Goal: Subscribe to service/newsletter

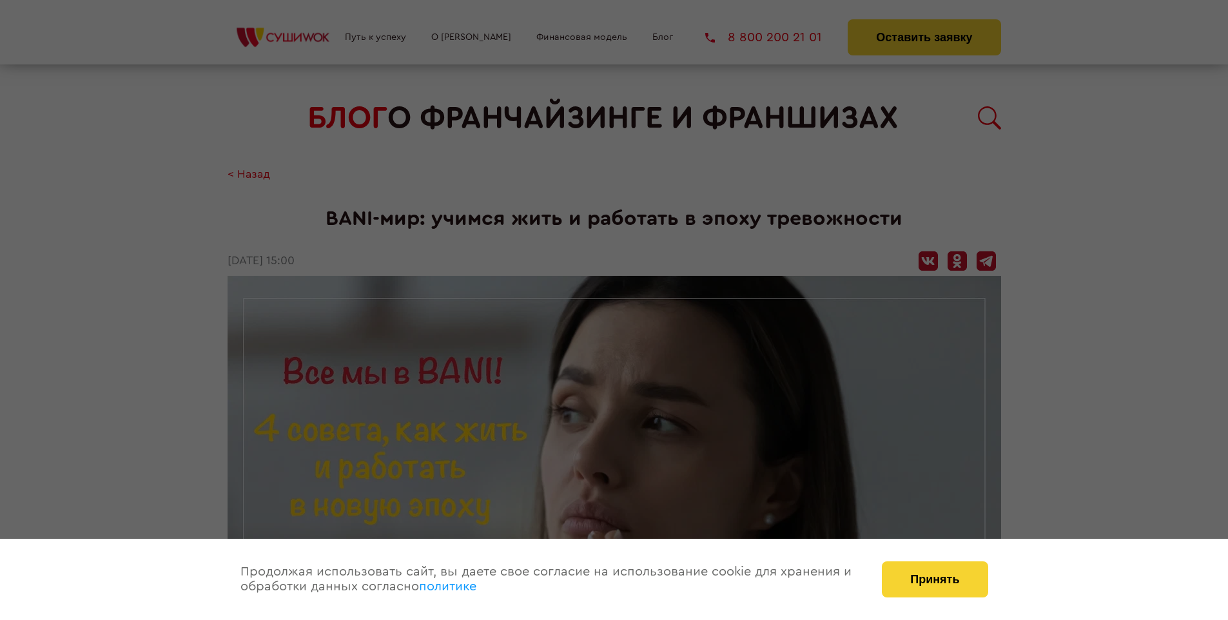
scroll to position [1492, 0]
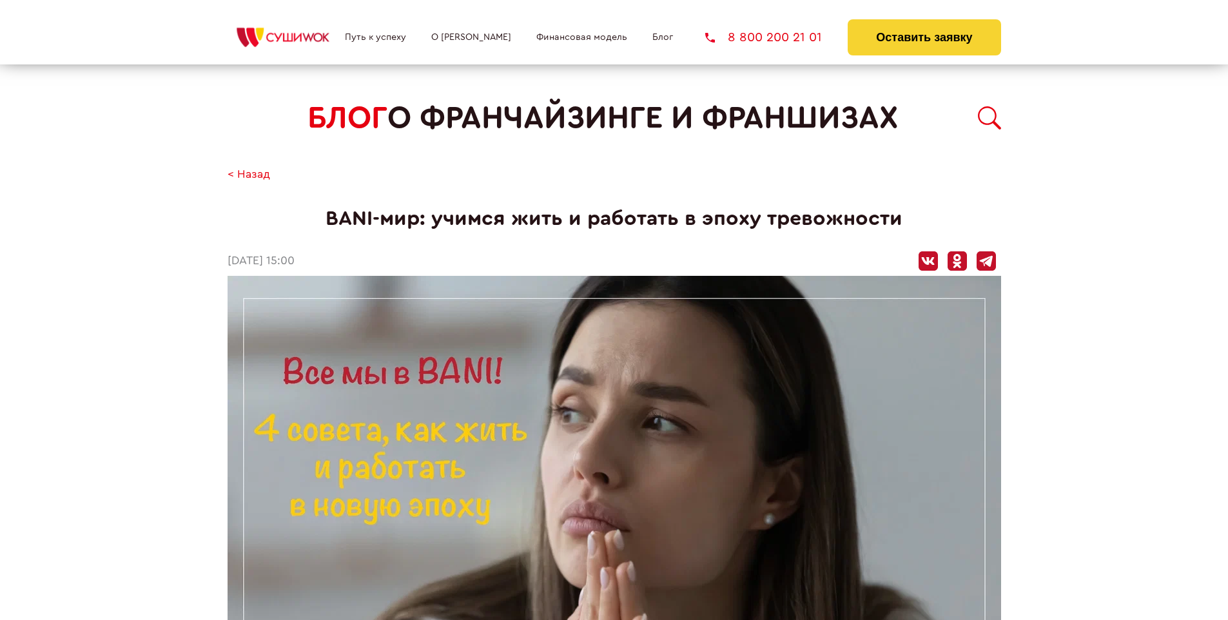
scroll to position [1492, 0]
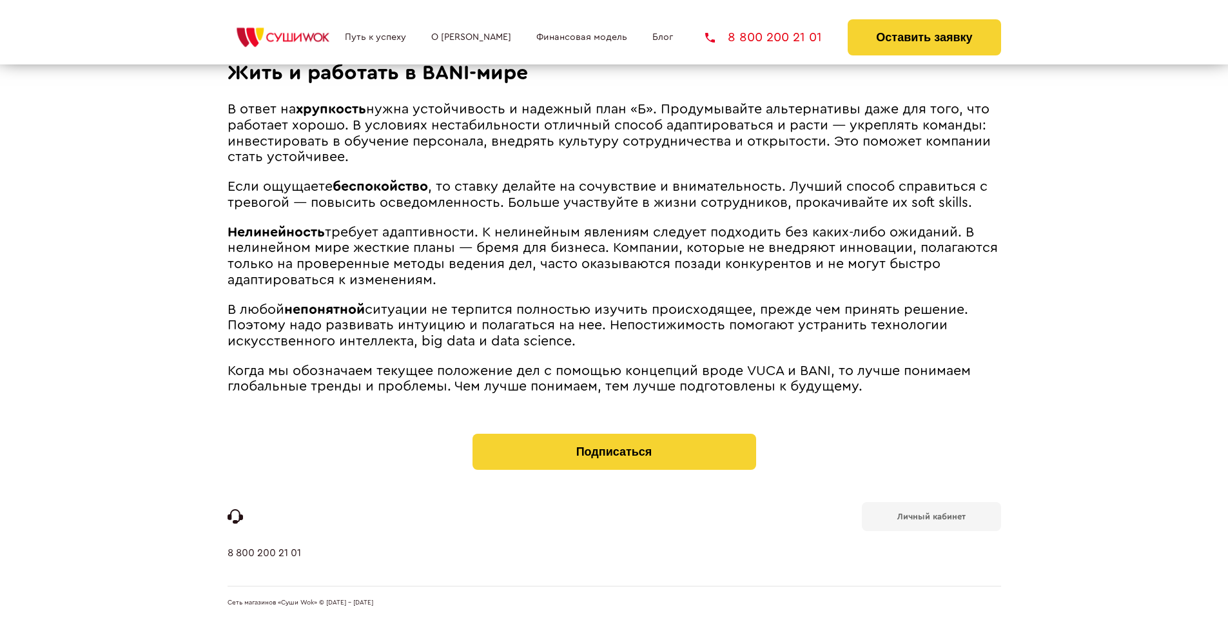
click at [931, 516] on b "Личный кабинет" at bounding box center [932, 517] width 68 height 8
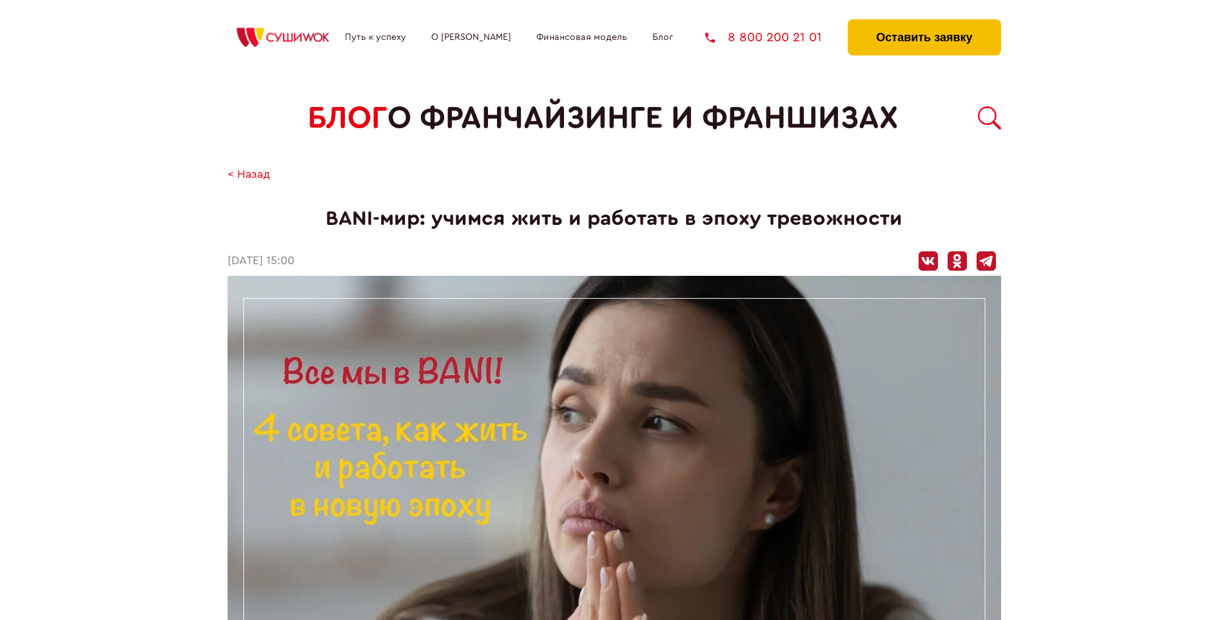
click at [924, 23] on button "Оставить заявку" at bounding box center [924, 37] width 153 height 36
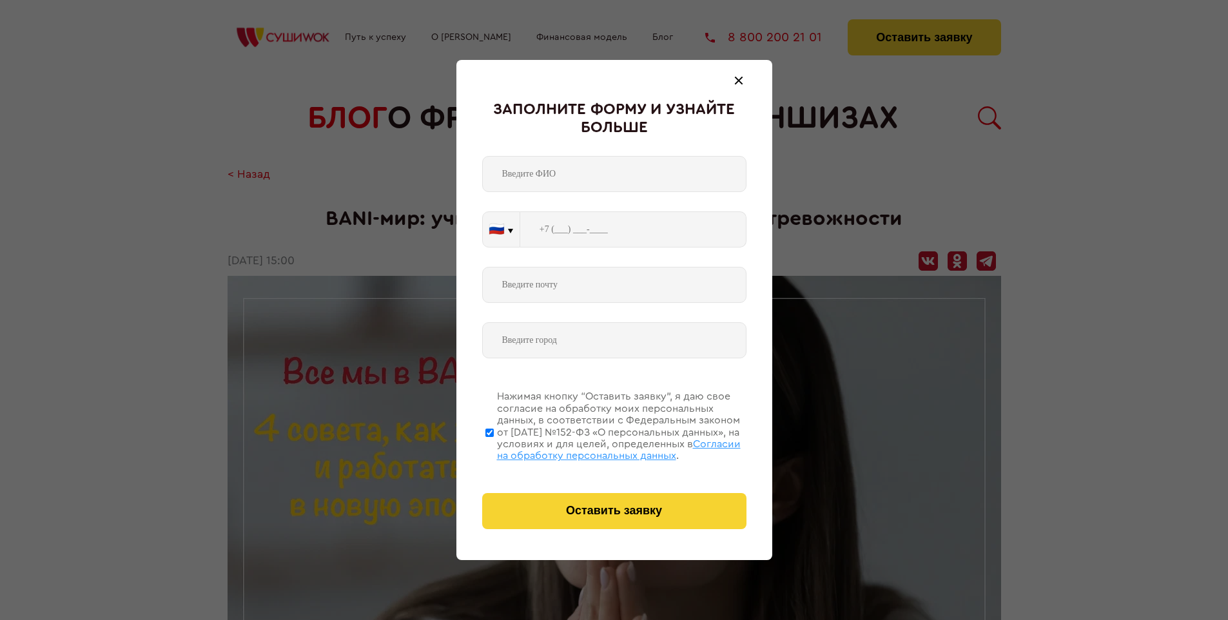
click at [598, 448] on span "Согласии на обработку персональных данных" at bounding box center [619, 450] width 244 height 22
click at [494, 448] on input "Нажимая кнопку “Оставить заявку”, я даю свое согласие на обработку моих персона…" at bounding box center [490, 432] width 8 height 103
checkbox input "false"
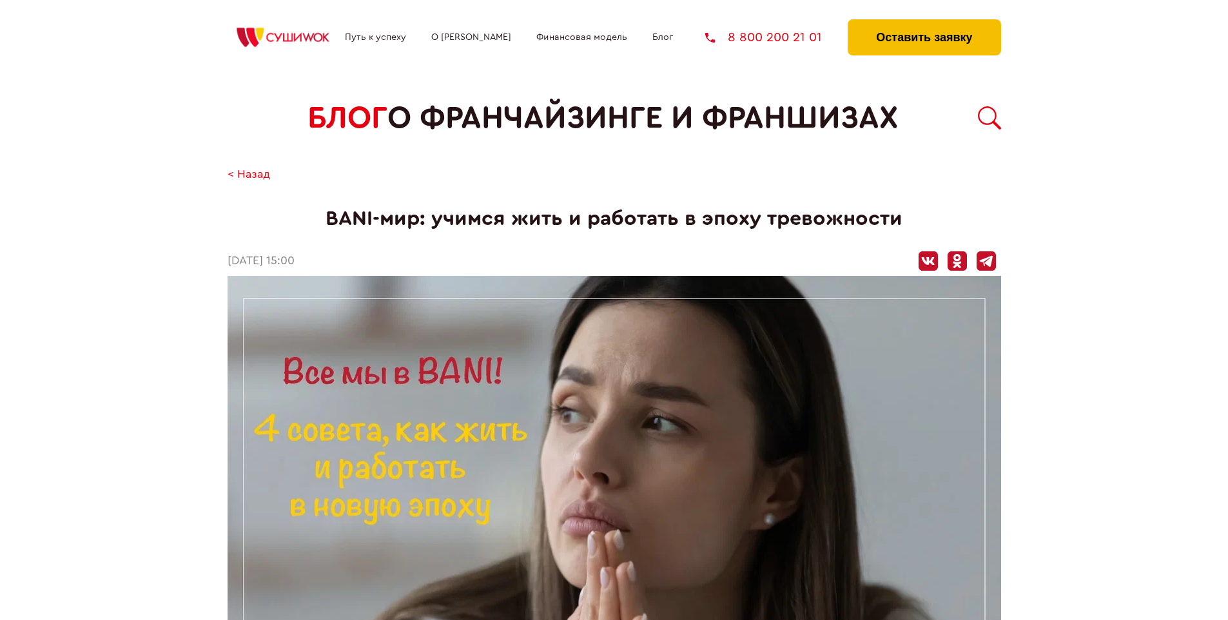
click at [924, 23] on button "Оставить заявку" at bounding box center [924, 37] width 153 height 36
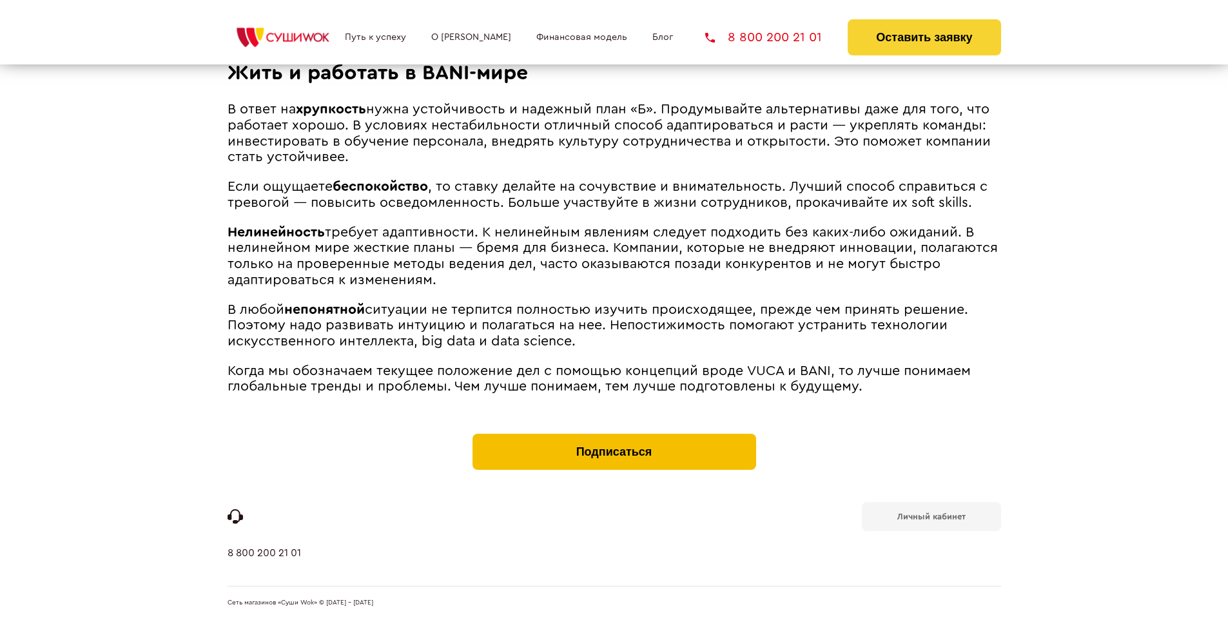
click at [614, 437] on button "Подписаться" at bounding box center [615, 452] width 284 height 36
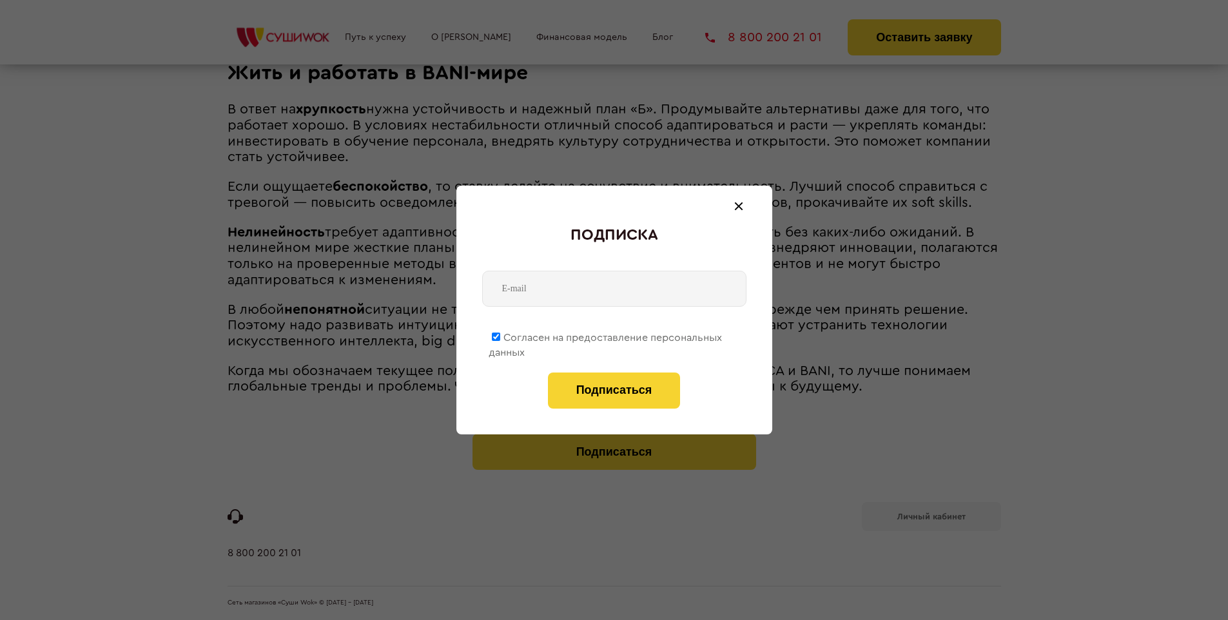
click at [606, 335] on span "Согласен на предоставление персональных данных" at bounding box center [605, 345] width 233 height 25
click at [500, 335] on input "Согласен на предоставление персональных данных" at bounding box center [496, 337] width 8 height 8
checkbox input "false"
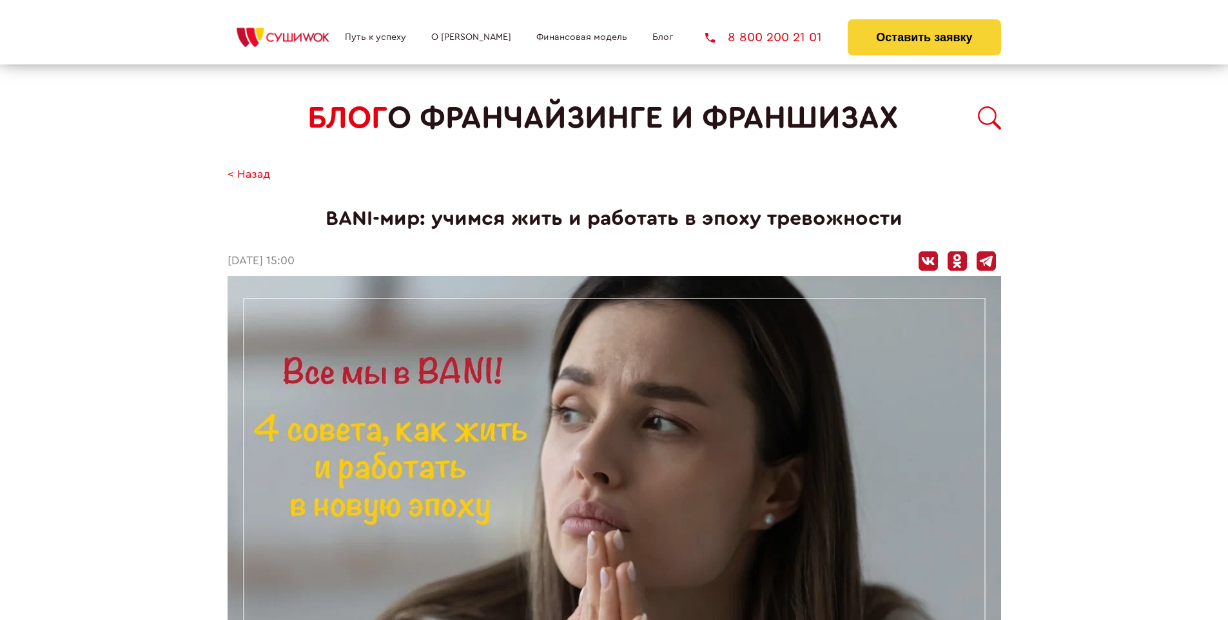
scroll to position [1492, 0]
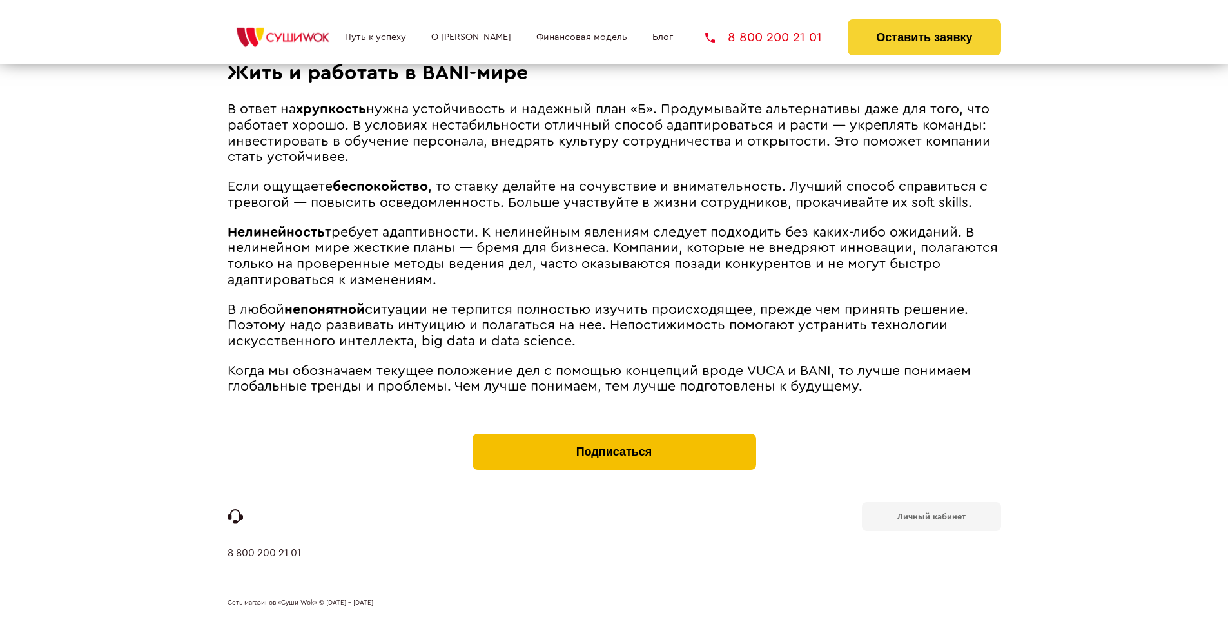
click at [614, 437] on button "Подписаться" at bounding box center [615, 452] width 284 height 36
